Goal: Transaction & Acquisition: Obtain resource

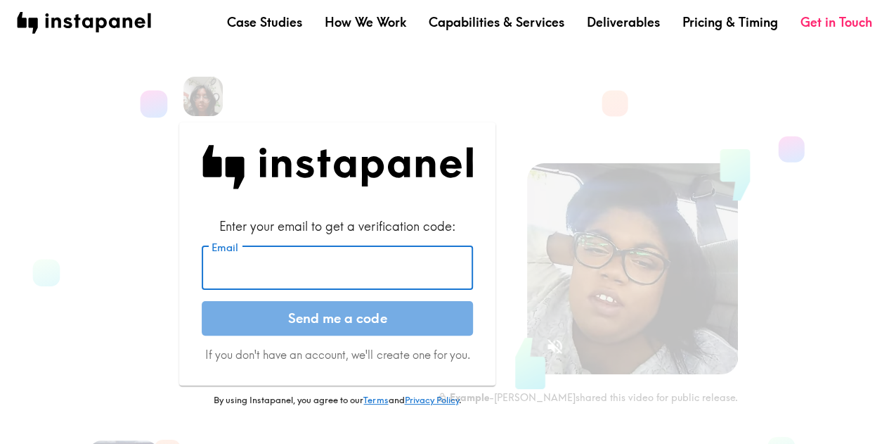
click at [292, 278] on input "Email" at bounding box center [337, 268] width 271 height 44
type input "[EMAIL_ADDRESS][DOMAIN_NAME]"
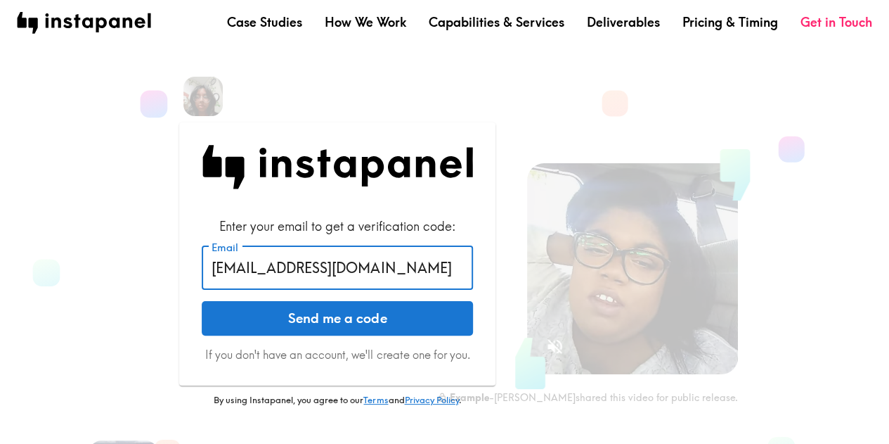
click at [332, 324] on button "Send me a code" at bounding box center [337, 318] width 271 height 35
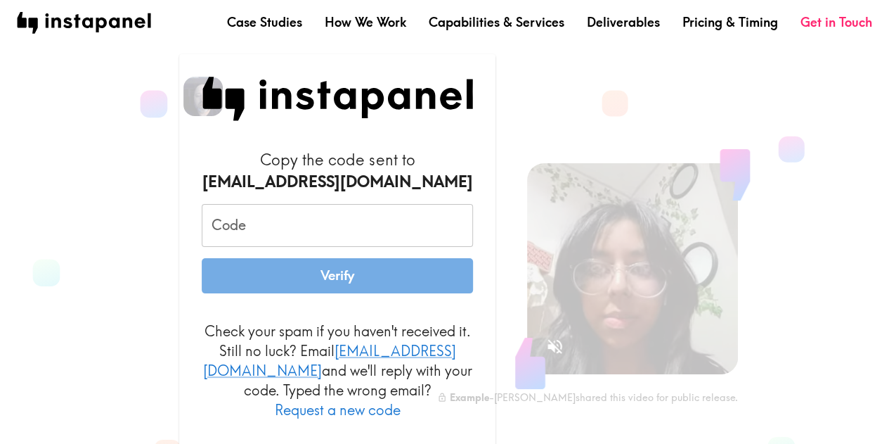
click at [274, 226] on input "Code" at bounding box center [337, 226] width 271 height 44
paste input "rdB_N4H_mNM"
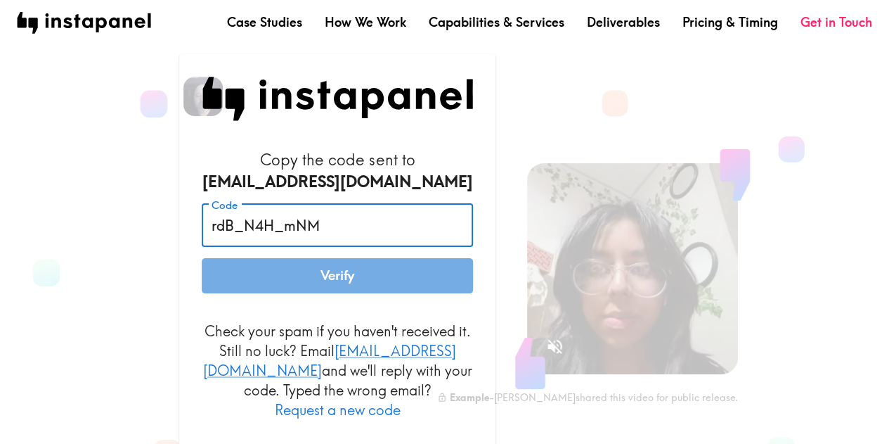
type input "rdB_N4H_mNM"
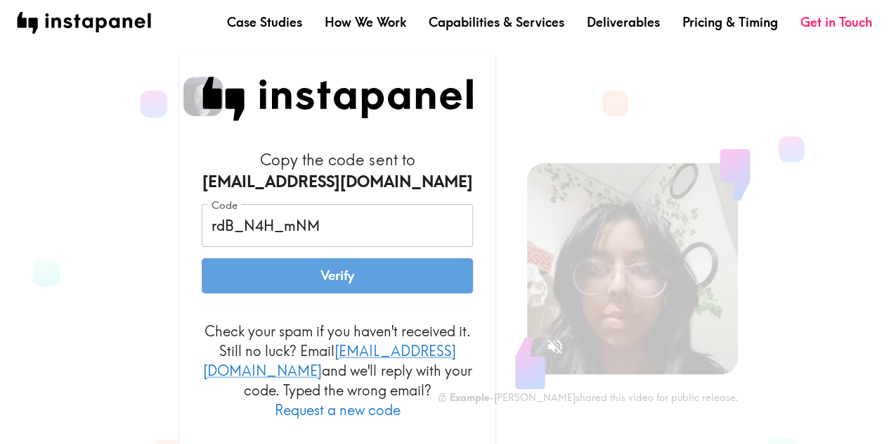
click at [340, 283] on button "Verify" at bounding box center [337, 275] width 271 height 35
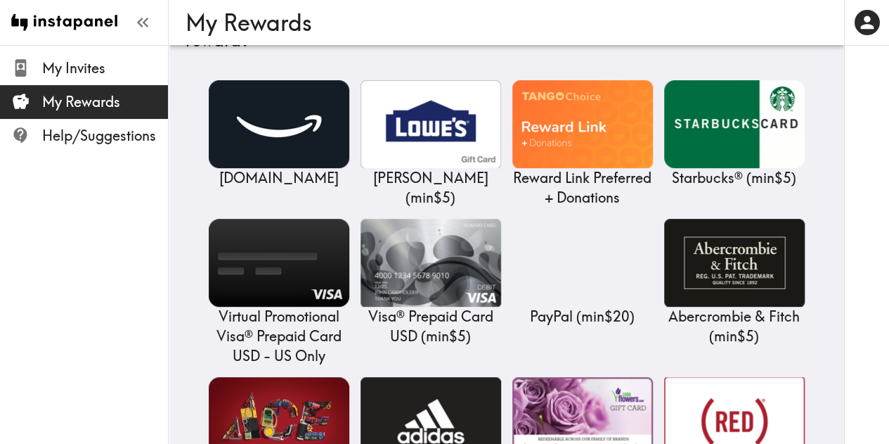
scroll to position [198, 0]
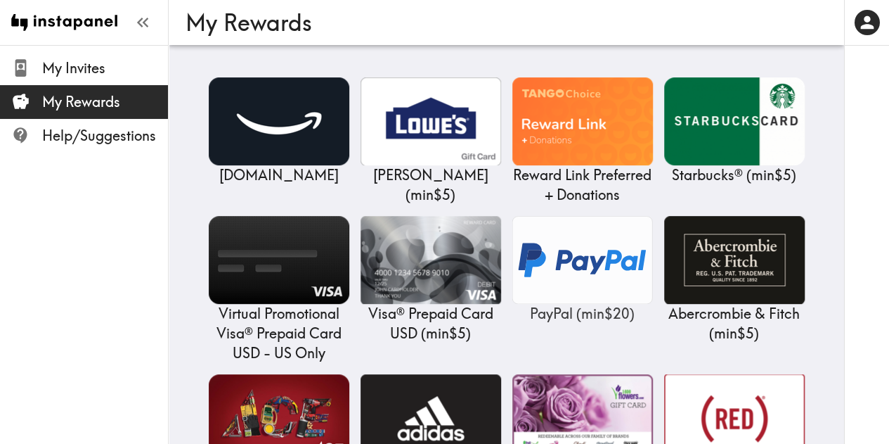
click at [579, 259] on img at bounding box center [582, 260] width 141 height 88
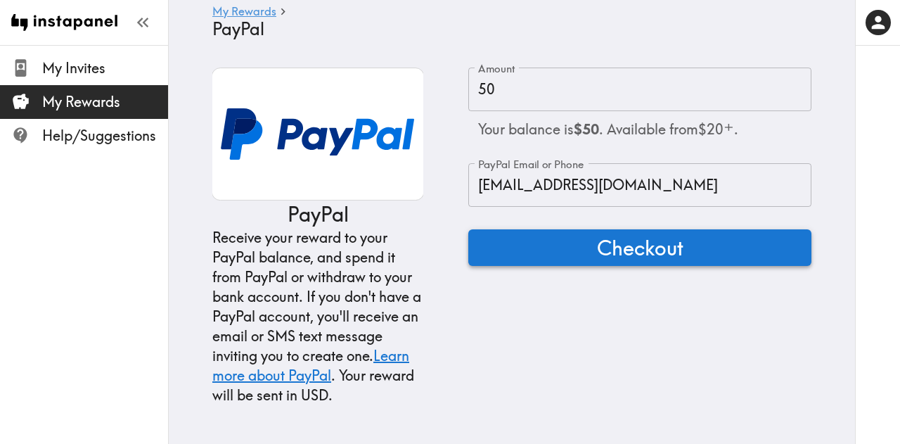
click at [607, 247] on span "Checkout" at bounding box center [640, 247] width 86 height 28
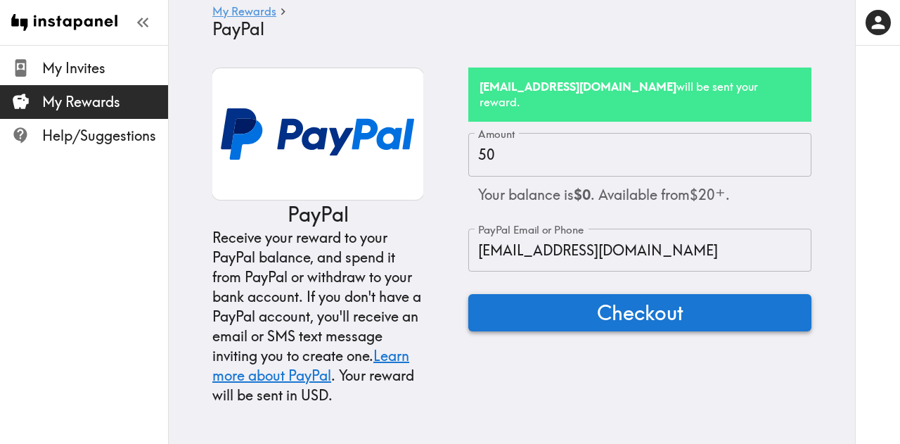
click at [647, 298] on span "Checkout" at bounding box center [640, 312] width 86 height 28
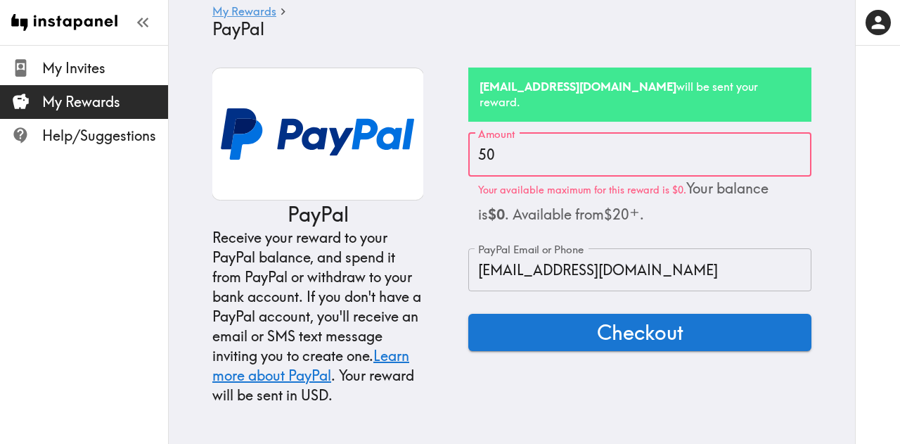
click at [373, 250] on div "Receive your reward to your PayPal balance, and spend it from PayPal or withdra…" at bounding box center [317, 316] width 211 height 177
